Goal: Information Seeking & Learning: Learn about a topic

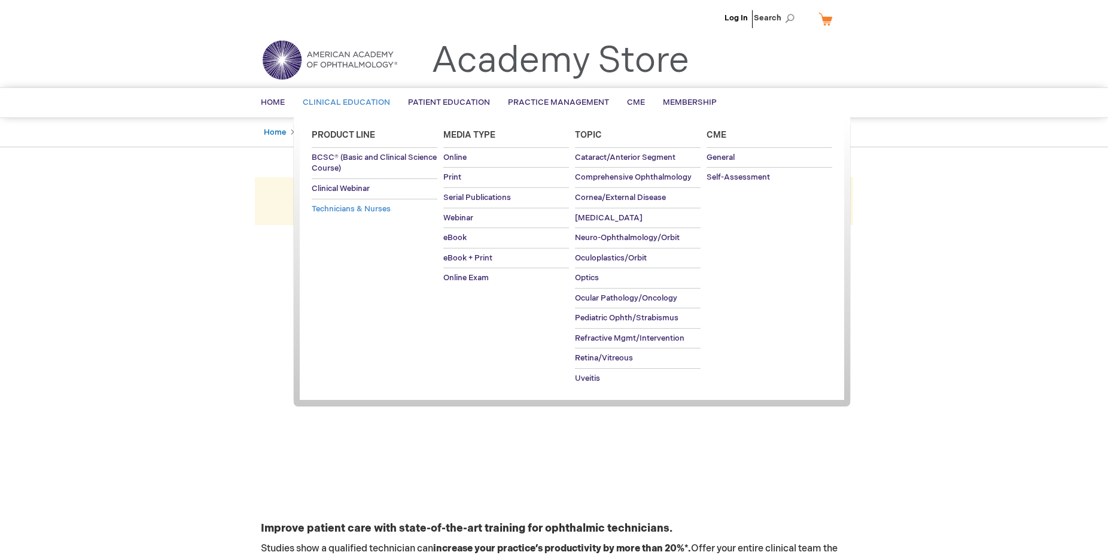
click at [350, 211] on span "Technicians & Nurses" at bounding box center [351, 209] width 79 height 10
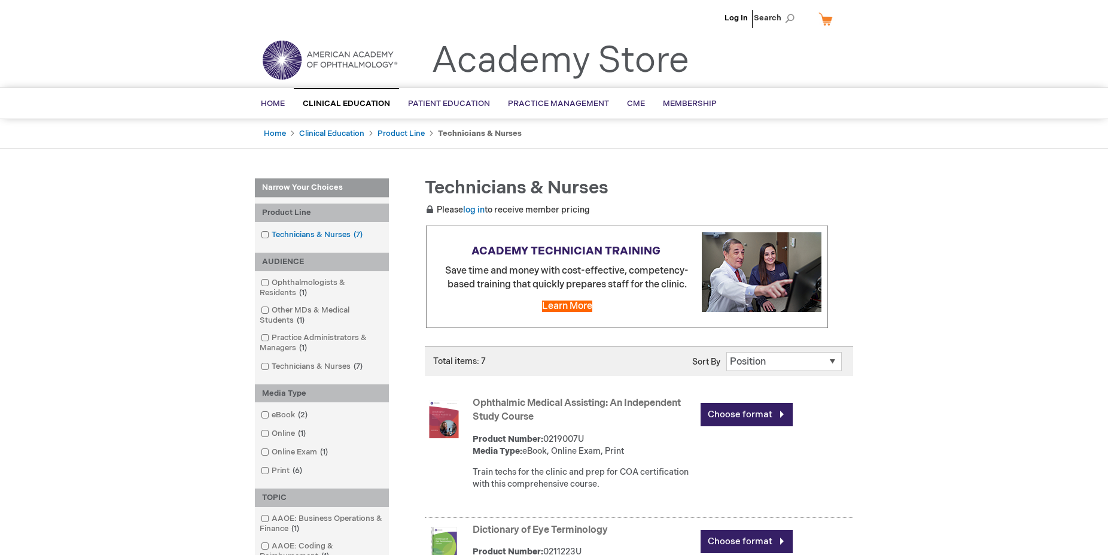
click at [272, 234] on span at bounding box center [272, 235] width 0 height 10
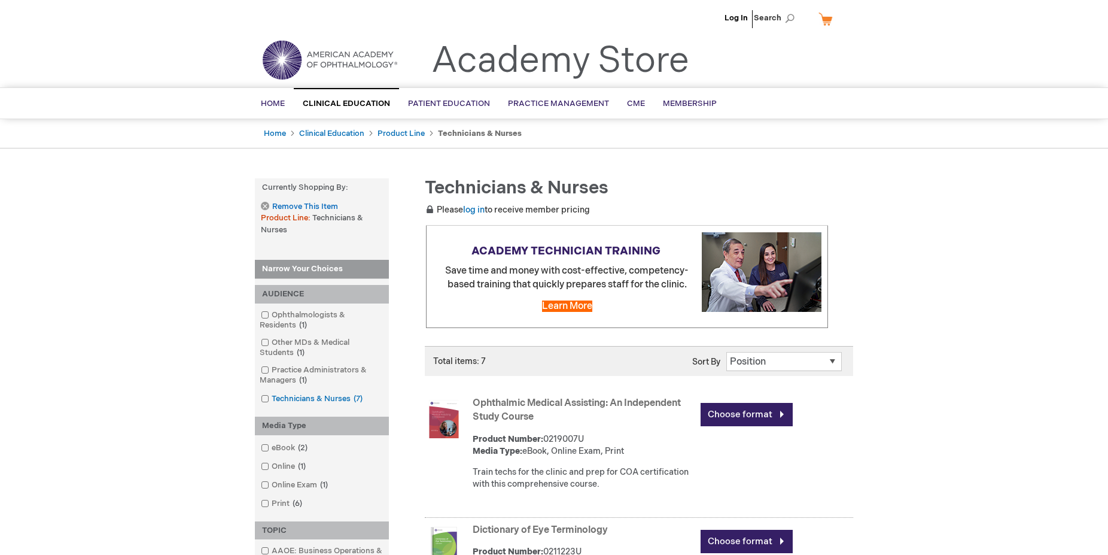
click at [269, 400] on link "Technicians & Nurses 7 items" at bounding box center [313, 398] width 110 height 11
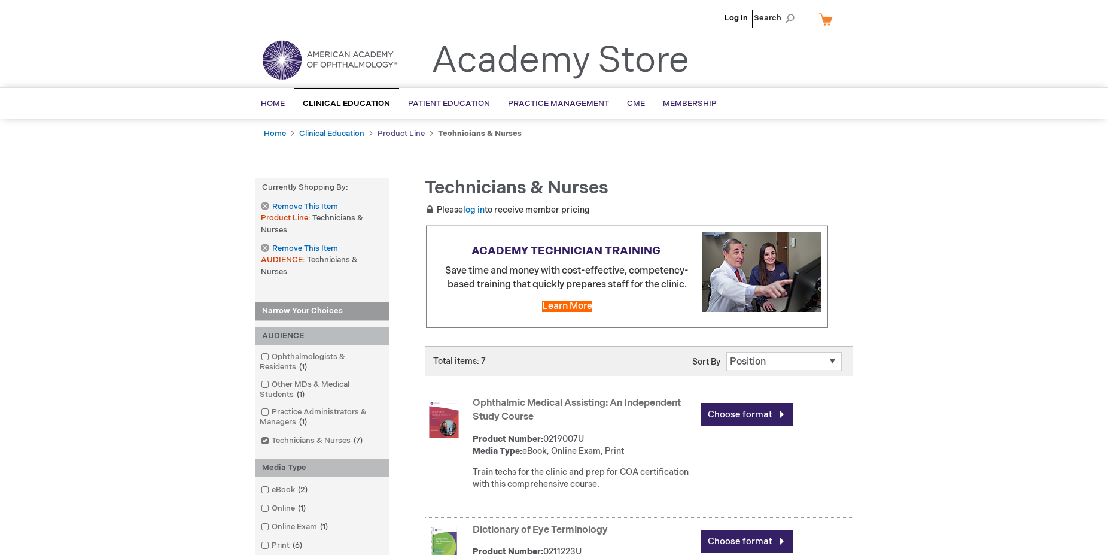
click at [391, 134] on link "Product Line" at bounding box center [401, 134] width 47 height 10
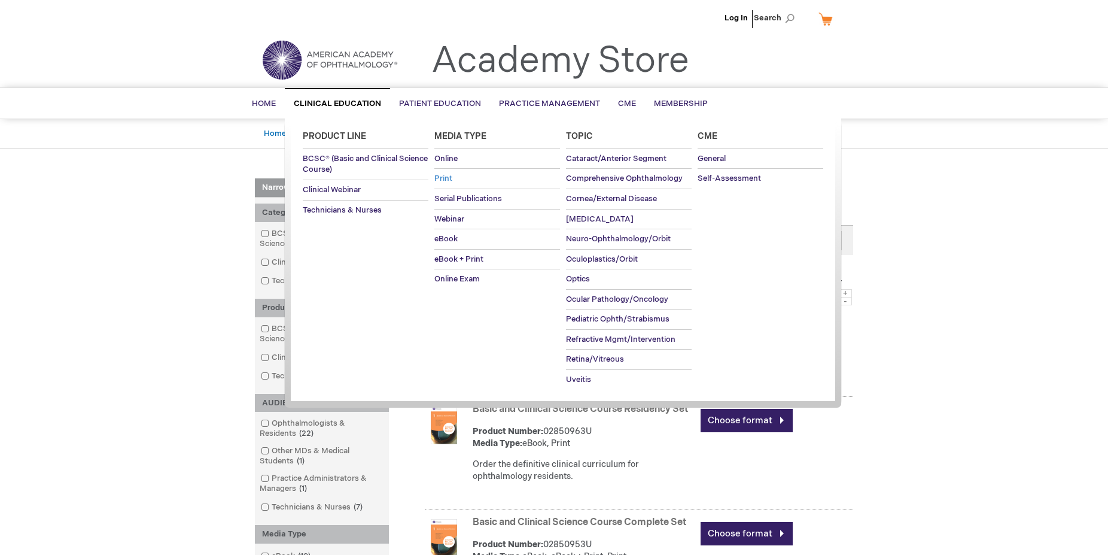
click at [448, 177] on span "Print" at bounding box center [443, 179] width 18 height 10
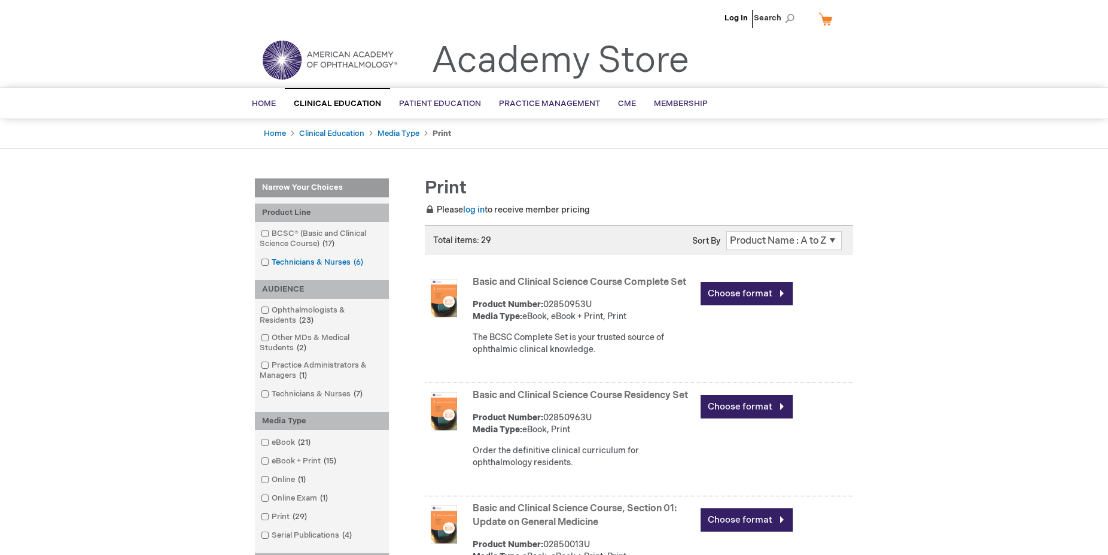
click at [272, 261] on span at bounding box center [272, 262] width 0 height 10
